Goal: Obtain resource: Download file/media

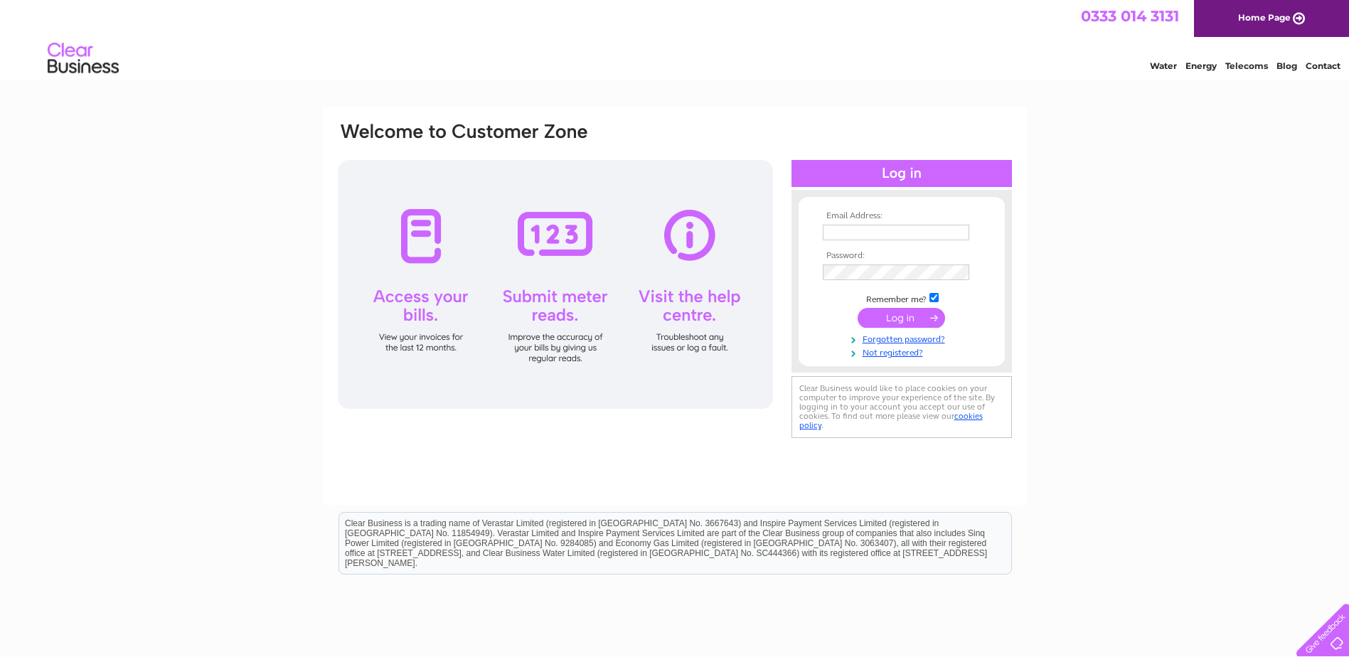
type input "info@dropinn.net"
click at [885, 319] on input "submit" at bounding box center [901, 318] width 87 height 20
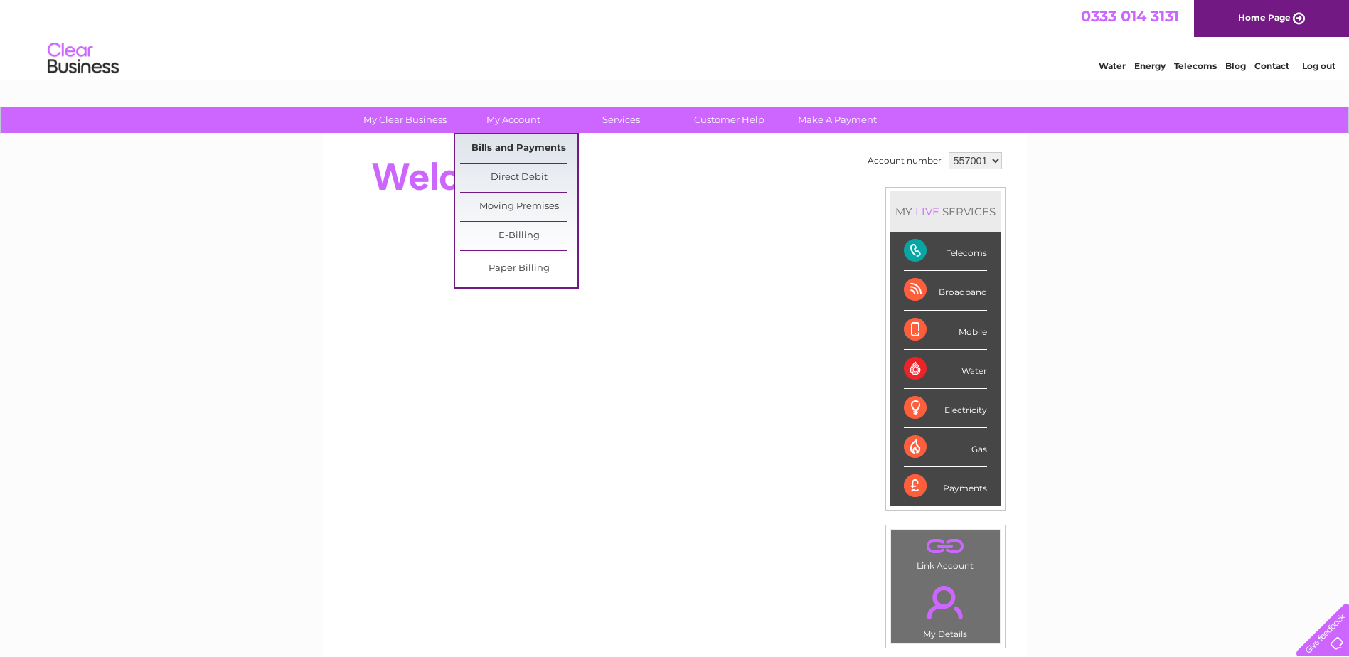
click at [493, 144] on link "Bills and Payments" at bounding box center [518, 148] width 117 height 28
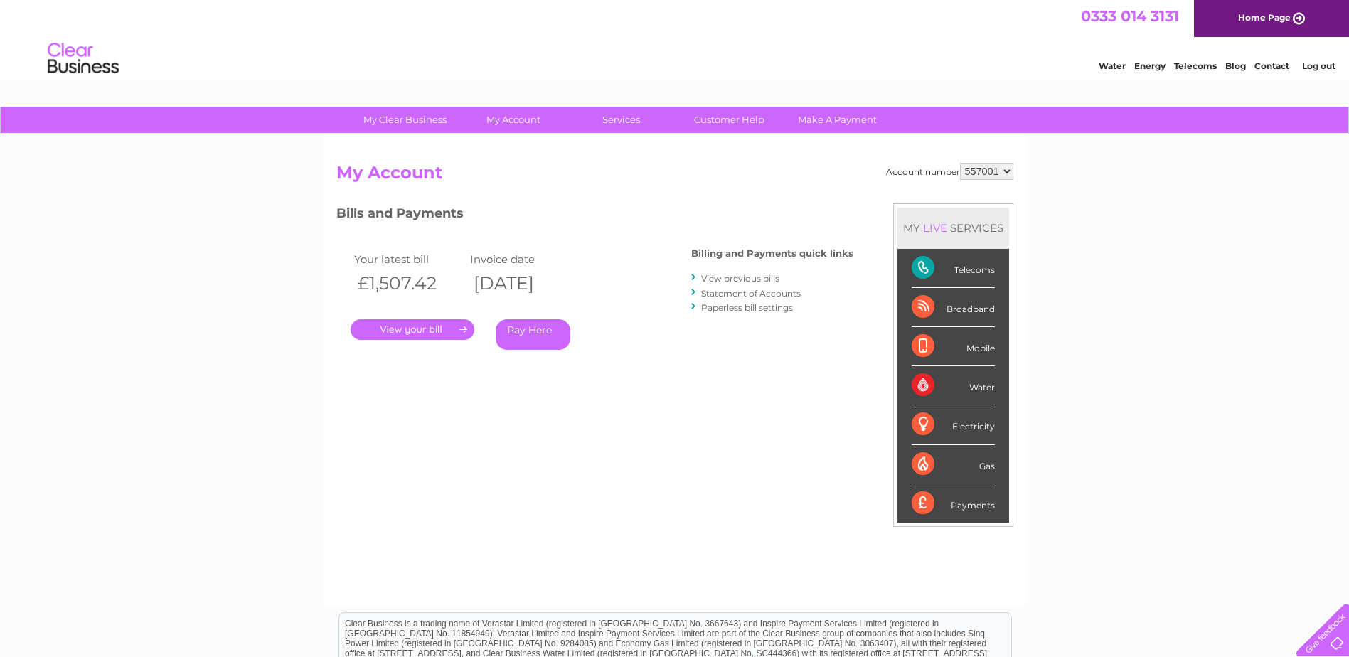
click at [421, 331] on link "." at bounding box center [413, 329] width 124 height 21
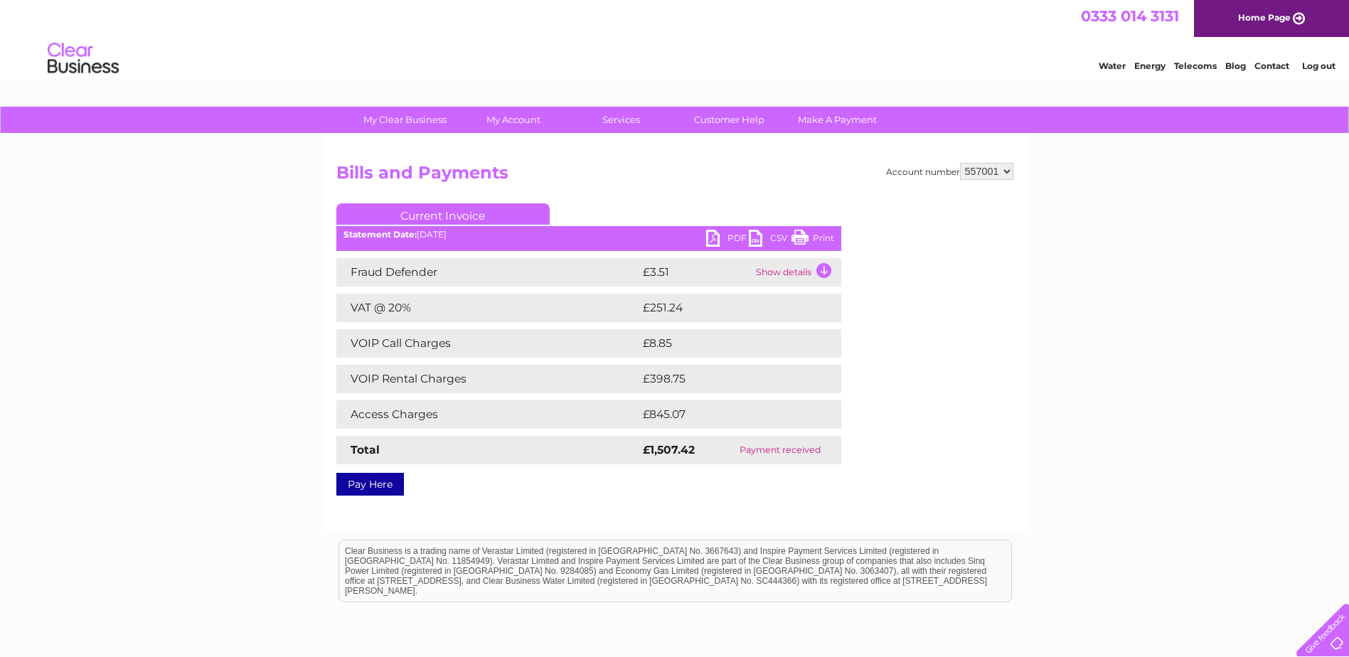
click at [804, 238] on link "Print" at bounding box center [813, 240] width 43 height 21
click at [730, 235] on link "PDF" at bounding box center [727, 240] width 43 height 21
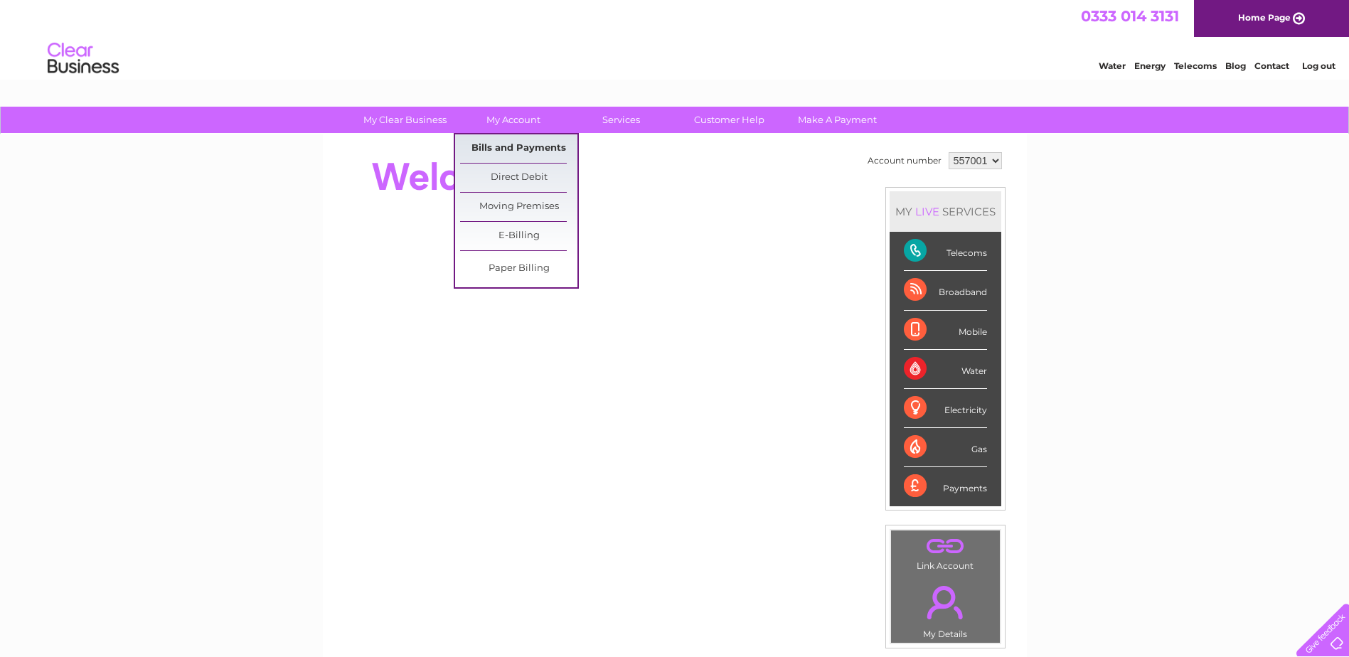
click at [505, 152] on link "Bills and Payments" at bounding box center [518, 148] width 117 height 28
click at [507, 142] on link "Bills and Payments" at bounding box center [518, 148] width 117 height 28
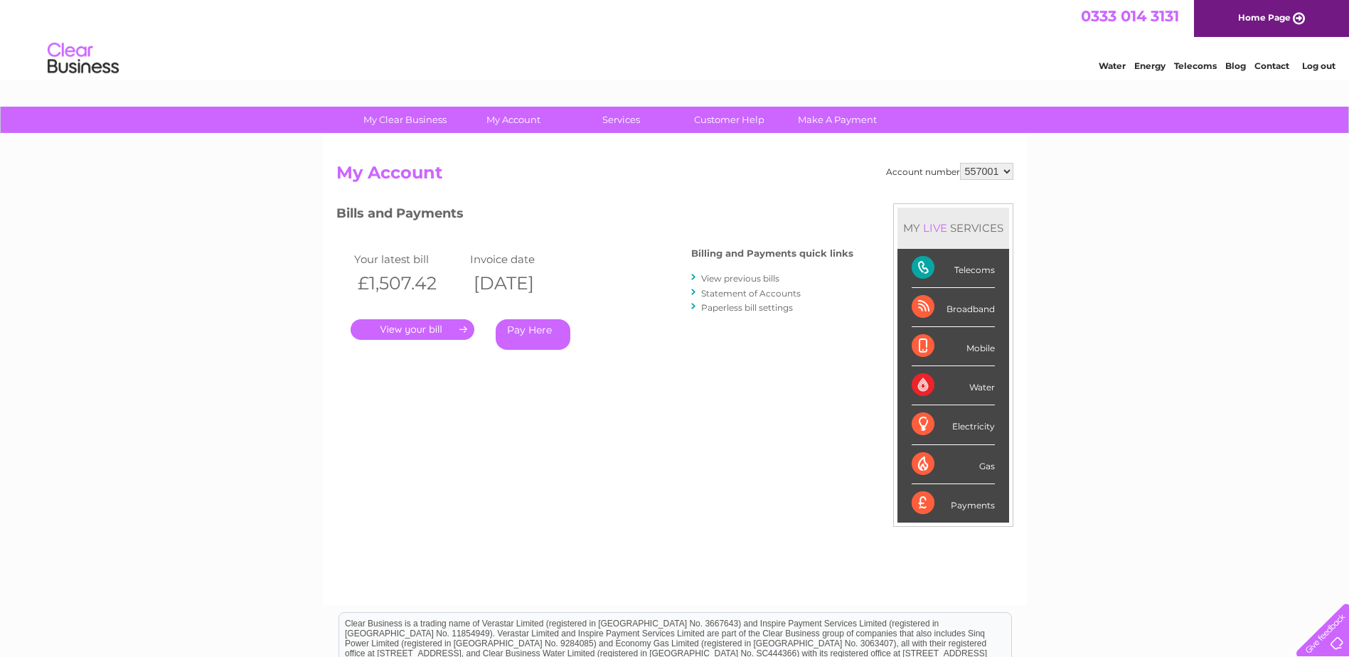
click at [418, 326] on link "." at bounding box center [413, 329] width 124 height 21
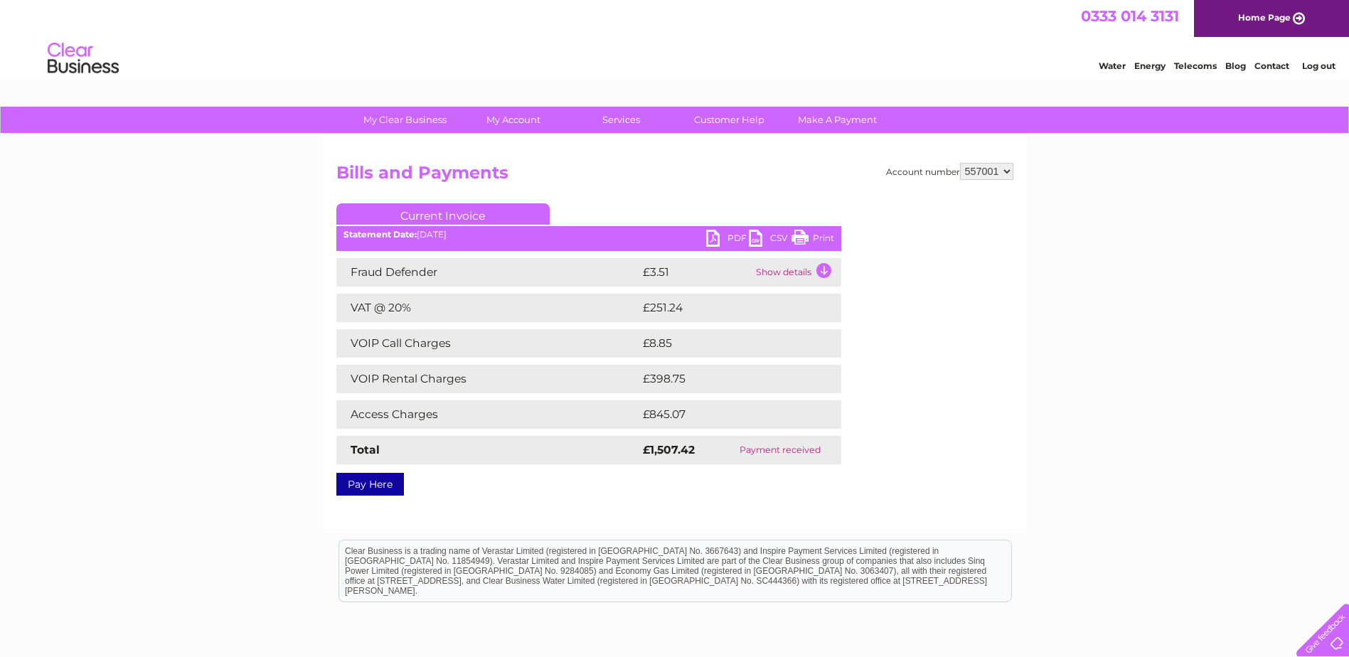
click at [733, 238] on link "PDF" at bounding box center [727, 240] width 43 height 21
